Goal: Task Accomplishment & Management: Manage account settings

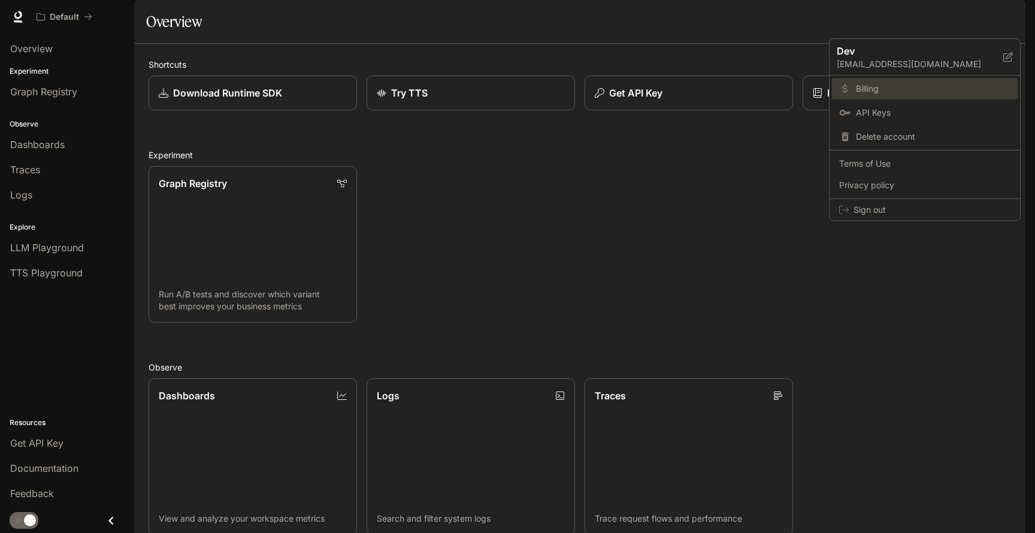
click at [883, 91] on span "Billing" at bounding box center [933, 89] width 155 height 12
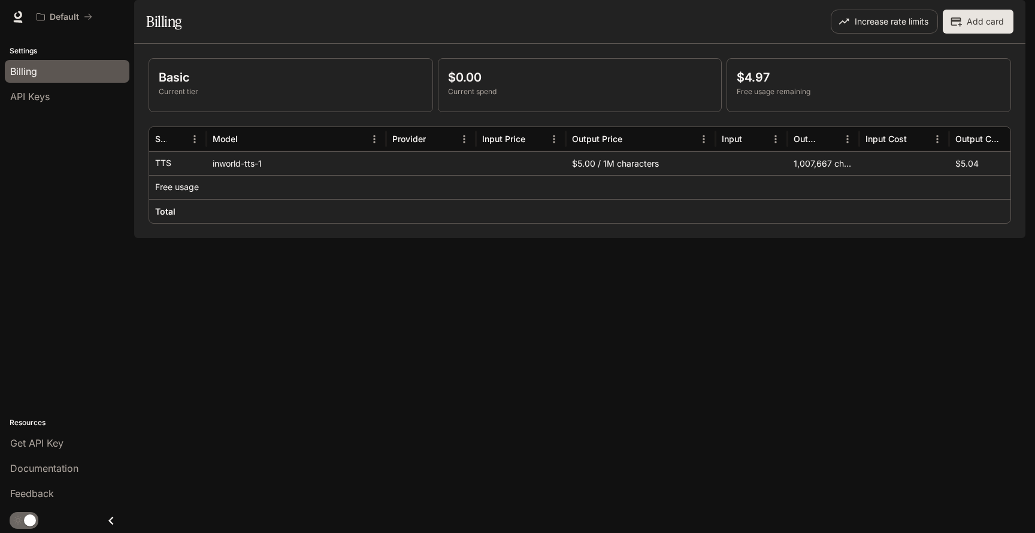
click at [1008, 25] on img "button" at bounding box center [1009, 16] width 17 height 17
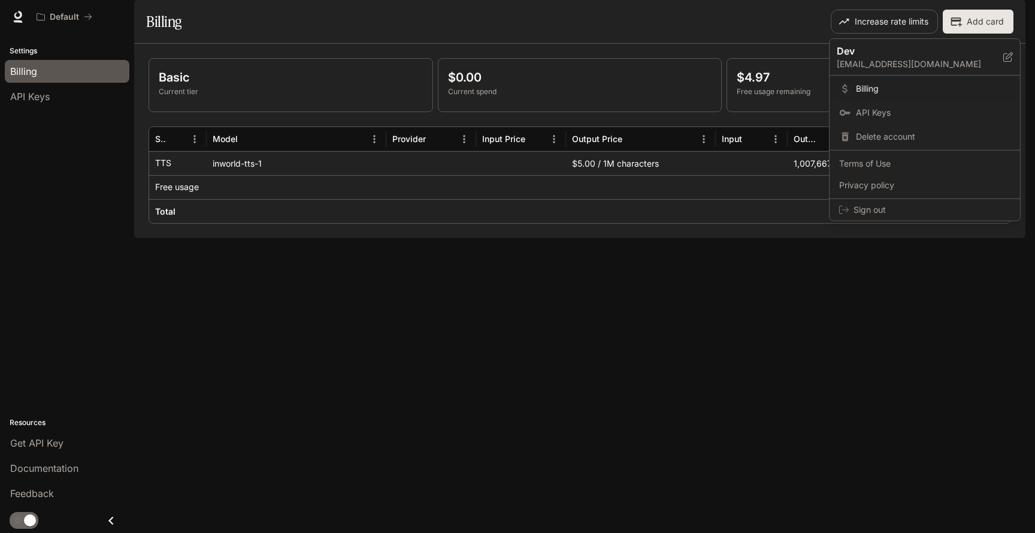
click at [852, 28] on div at bounding box center [517, 266] width 1035 height 533
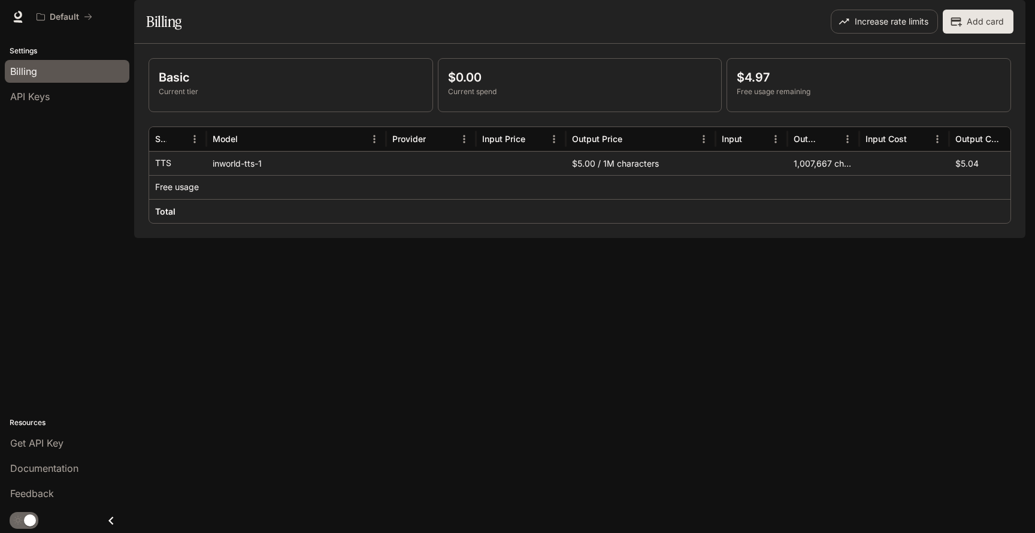
click at [771, 97] on p "Free usage remaining" at bounding box center [869, 91] width 264 height 11
click at [762, 86] on p "$4.97" at bounding box center [869, 77] width 264 height 18
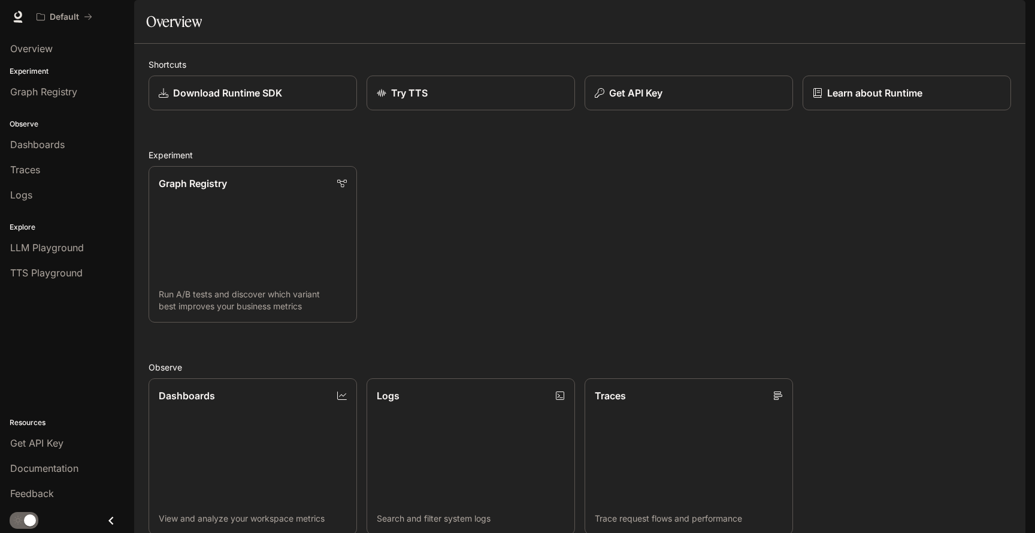
click at [1012, 12] on img "button" at bounding box center [1009, 16] width 17 height 17
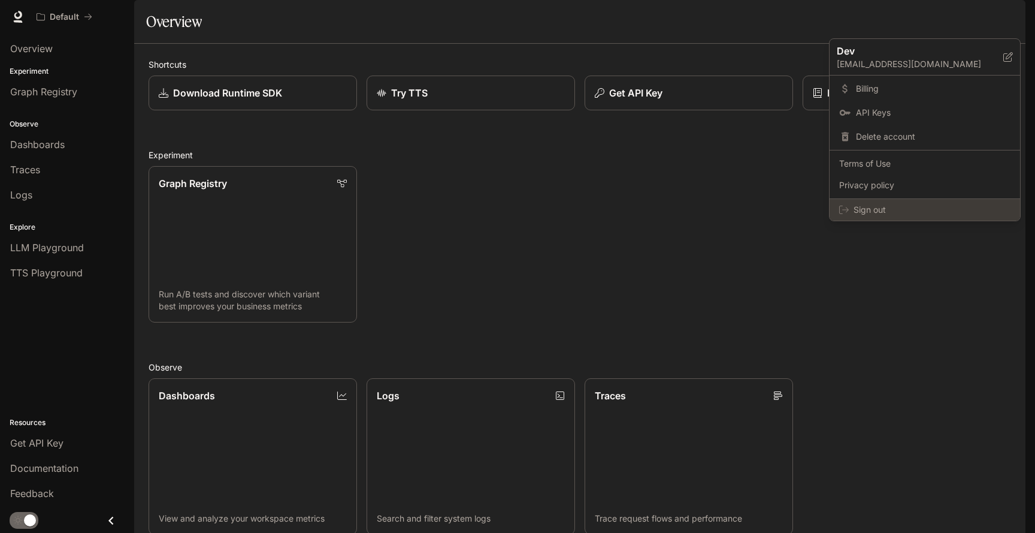
click at [862, 213] on span "Sign out" at bounding box center [932, 210] width 157 height 12
